Goal: Entertainment & Leisure: Consume media (video, audio)

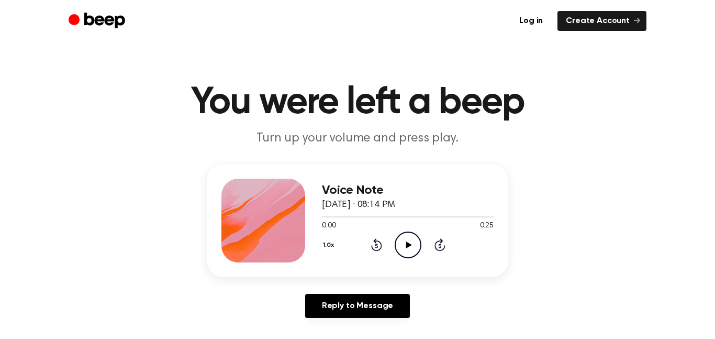
click at [406, 242] on icon "Play Audio" at bounding box center [408, 244] width 27 height 27
click at [406, 241] on icon "Pause Audio" at bounding box center [408, 244] width 27 height 27
click at [407, 238] on icon "Play Audio" at bounding box center [408, 244] width 27 height 27
click at [403, 242] on icon "Pause Audio" at bounding box center [408, 244] width 27 height 27
click at [403, 242] on icon "Play Audio" at bounding box center [408, 244] width 27 height 27
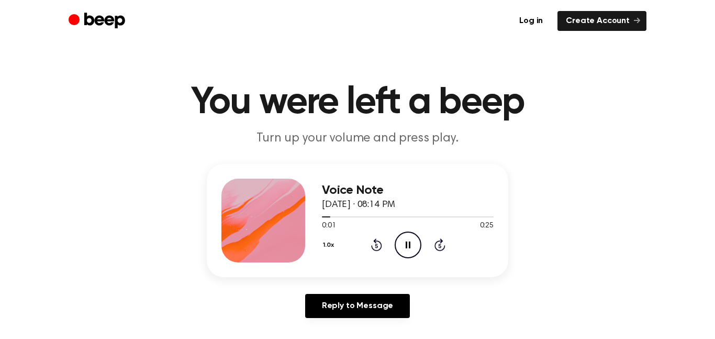
click at [408, 242] on icon "Pause Audio" at bounding box center [408, 244] width 27 height 27
click at [395, 238] on div "1.0x Rewind 5 seconds Play Audio Skip 5 seconds" at bounding box center [408, 244] width 172 height 27
drag, startPoint x: 398, startPoint y: 239, endPoint x: 391, endPoint y: 233, distance: 9.7
click at [396, 238] on icon "Play Audio" at bounding box center [408, 244] width 27 height 27
click at [411, 251] on icon "Play Audio" at bounding box center [408, 244] width 27 height 27
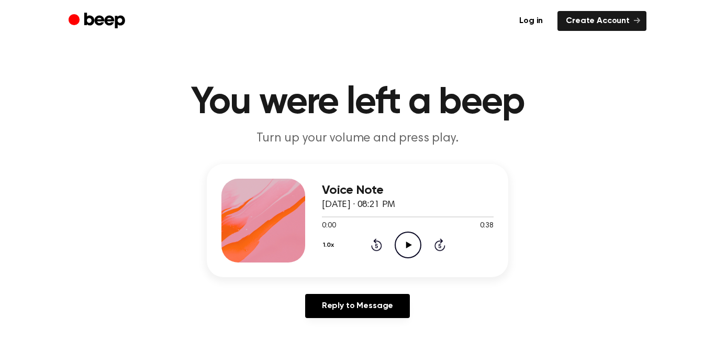
click at [405, 240] on icon "Play Audio" at bounding box center [408, 244] width 27 height 27
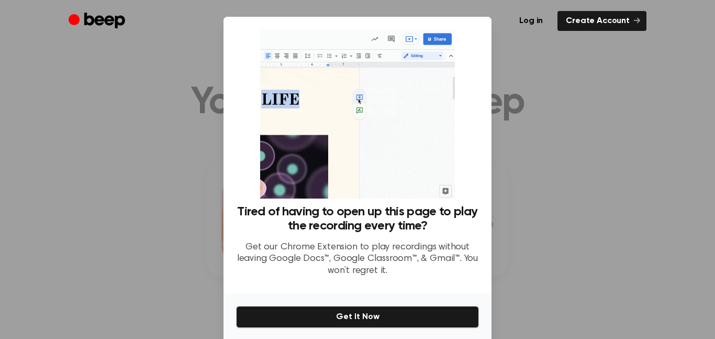
click at [167, 215] on div at bounding box center [357, 169] width 715 height 339
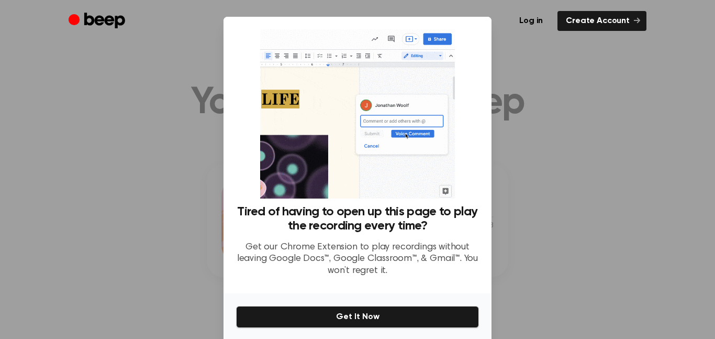
drag, startPoint x: 172, startPoint y: 208, endPoint x: 159, endPoint y: 191, distance: 21.6
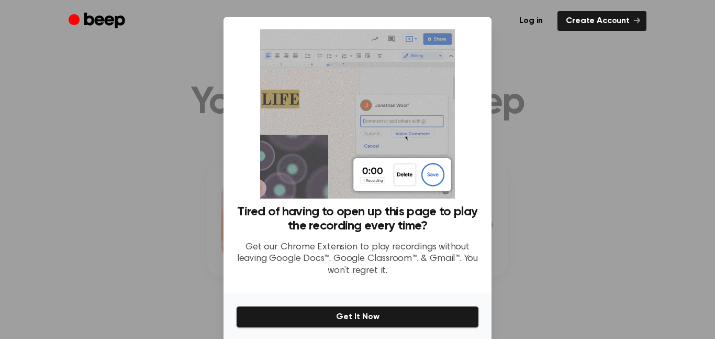
click at [164, 191] on div at bounding box center [357, 169] width 715 height 339
drag, startPoint x: 159, startPoint y: 191, endPoint x: 161, endPoint y: 176, distance: 14.9
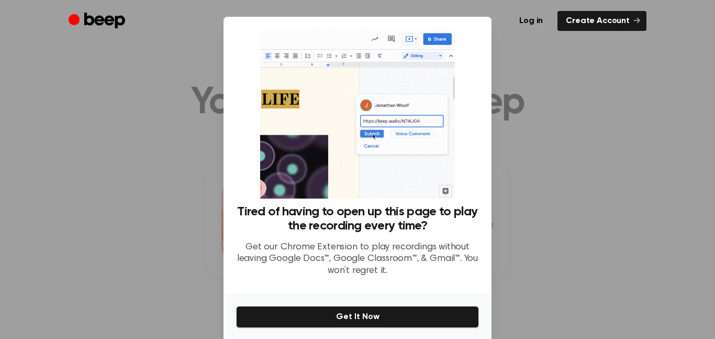
click at [157, 184] on div at bounding box center [357, 169] width 715 height 339
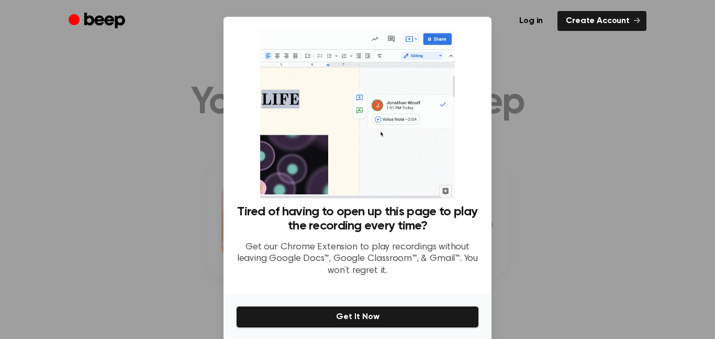
drag, startPoint x: 161, startPoint y: 176, endPoint x: 172, endPoint y: 162, distance: 18.3
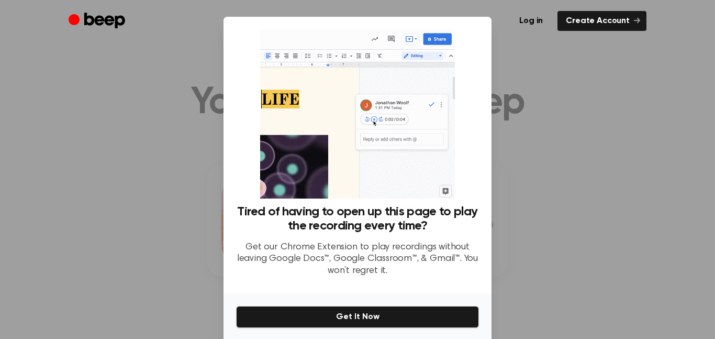
click at [171, 162] on div at bounding box center [357, 169] width 715 height 339
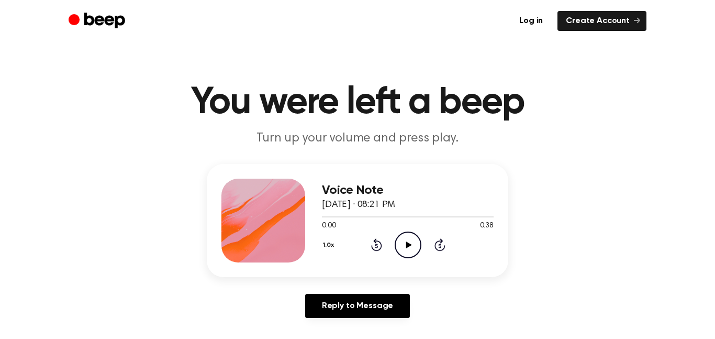
click at [403, 243] on icon "Play Audio" at bounding box center [408, 244] width 27 height 27
click at [415, 238] on icon "Play Audio" at bounding box center [408, 244] width 27 height 27
click at [412, 249] on icon "Play Audio" at bounding box center [408, 244] width 27 height 27
click at [409, 231] on icon "Play Audio" at bounding box center [408, 244] width 27 height 27
drag, startPoint x: 405, startPoint y: 245, endPoint x: 434, endPoint y: 212, distance: 43.8
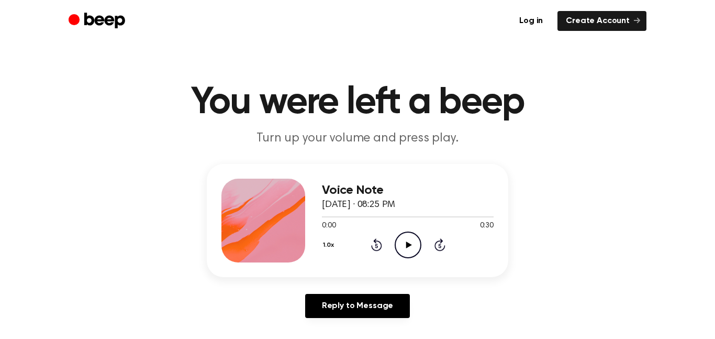
click at [432, 225] on div "Voice Note [DATE] · 08:25 PM 0:00 0:30 Your browser does not support the [objec…" at bounding box center [408, 221] width 172 height 84
click at [406, 239] on icon "Play Audio" at bounding box center [408, 244] width 27 height 27
